Goal: Information Seeking & Learning: Learn about a topic

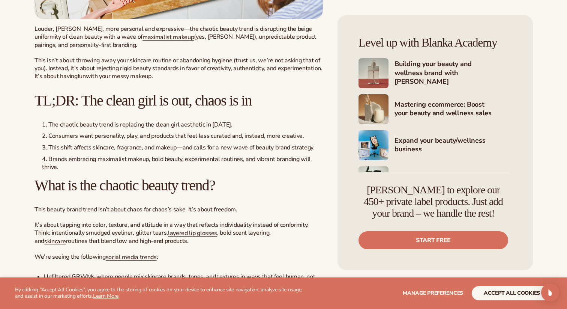
scroll to position [545, 0]
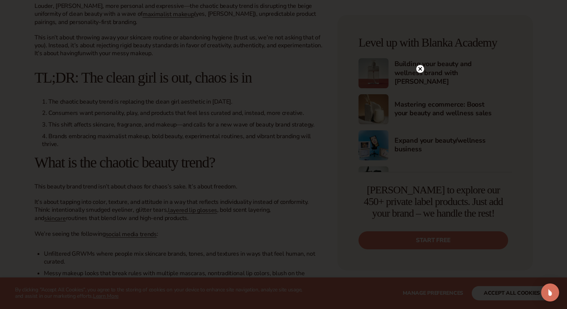
click at [421, 68] on icon at bounding box center [421, 69] width 4 height 4
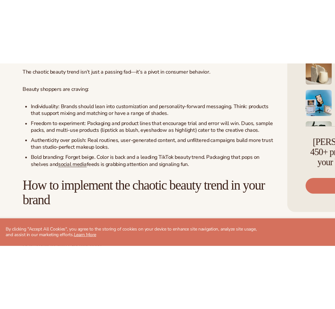
scroll to position [1969, 0]
